Goal: Navigation & Orientation: Find specific page/section

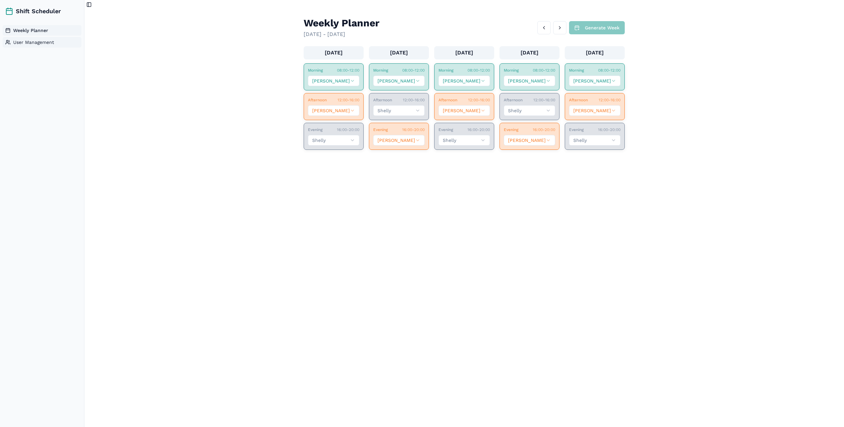
click at [42, 43] on span "User Management" at bounding box center [33, 42] width 41 height 7
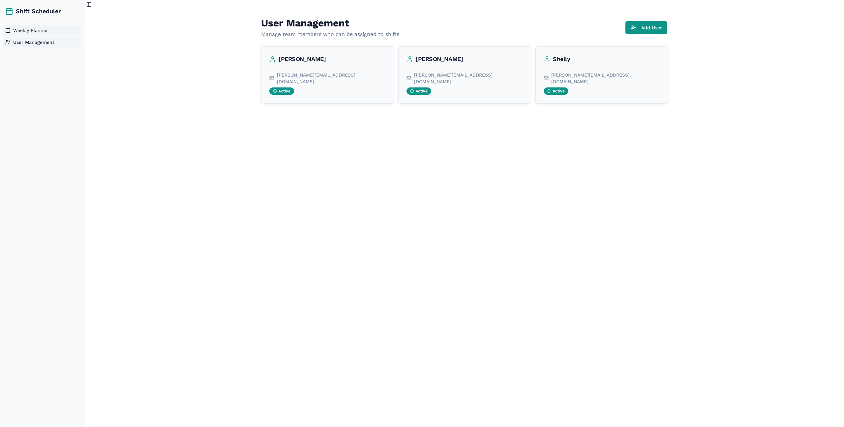
click at [50, 31] on link "Weekly Planner" at bounding box center [42, 30] width 79 height 11
